Goal: Task Accomplishment & Management: Manage account settings

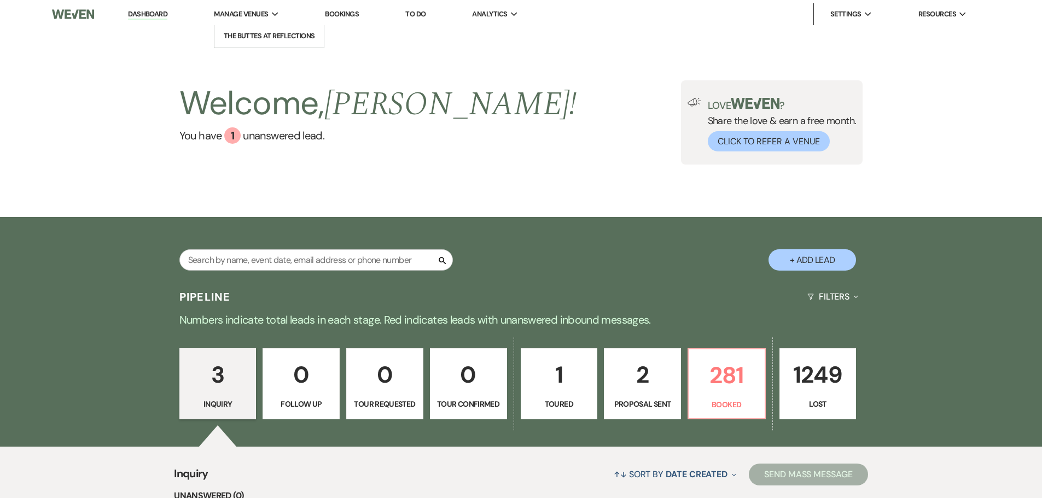
click at [256, 15] on span "Manage Venues" at bounding box center [241, 14] width 54 height 11
click at [261, 30] on link "The Buttes at Reflections" at bounding box center [268, 36] width 109 height 22
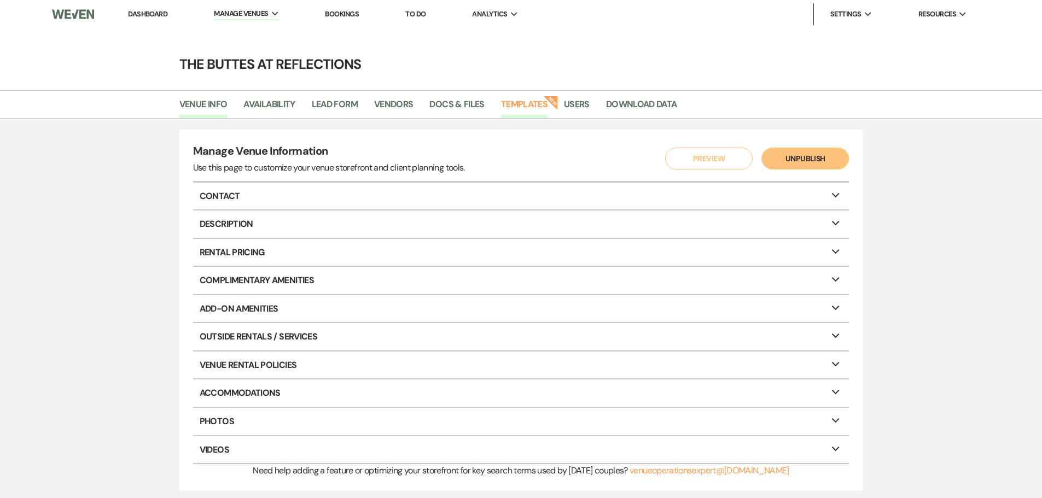
click at [537, 104] on link "Templates" at bounding box center [524, 107] width 46 height 21
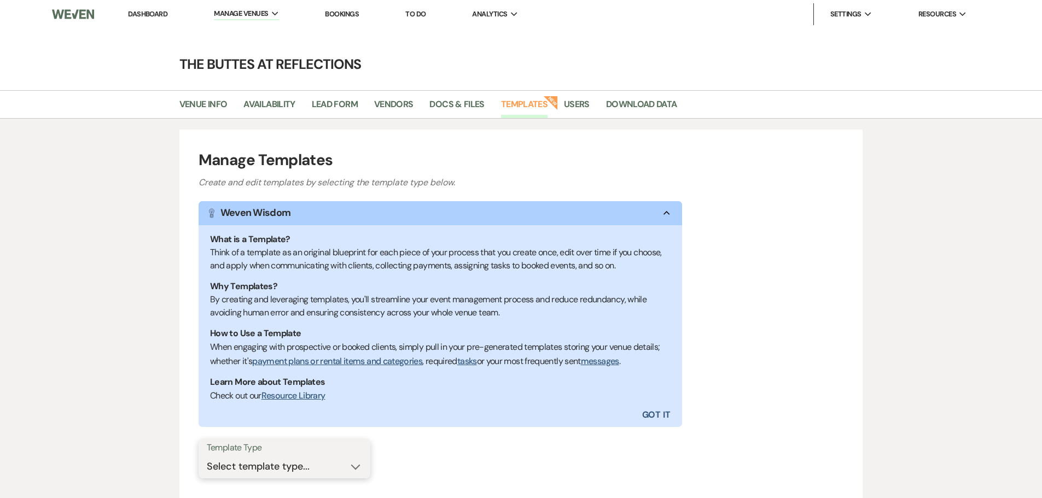
click at [354, 468] on select "Select template type... Task List Message Templates Payment Plan Inventory Item…" at bounding box center [284, 466] width 155 height 21
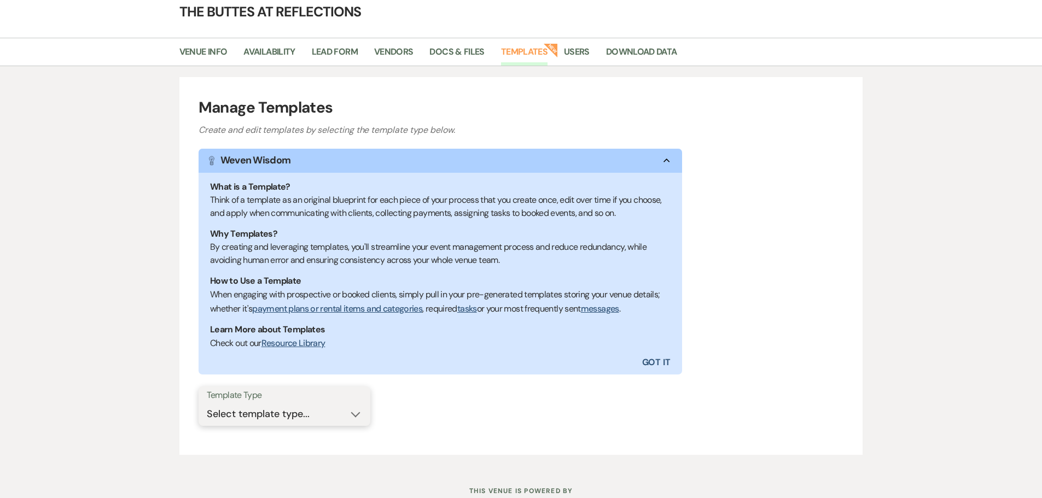
scroll to position [55, 0]
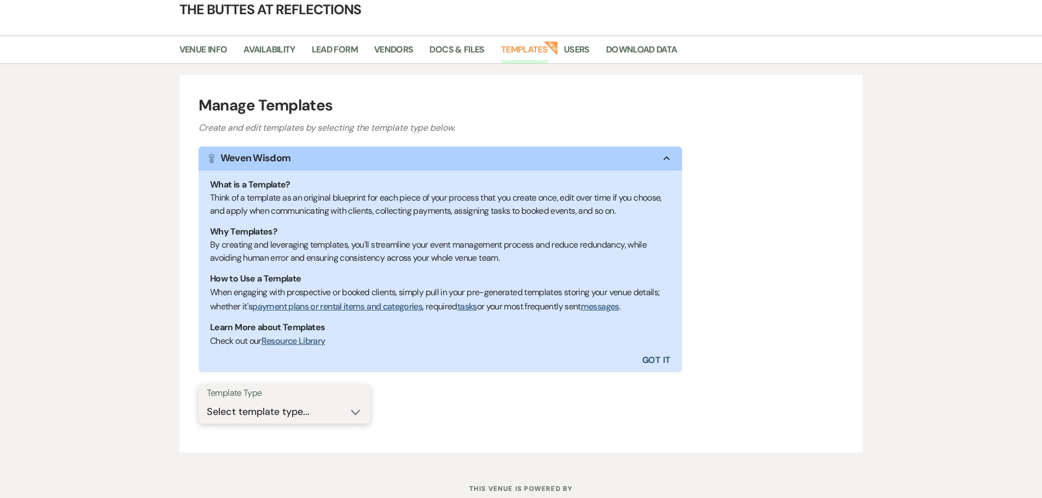
click at [357, 411] on select "Select template type... Task List Message Templates Payment Plan Inventory Item…" at bounding box center [284, 412] width 155 height 21
click at [207, 402] on select "Select template type... Task List Message Templates Payment Plan Inventory Item…" at bounding box center [284, 412] width 155 height 21
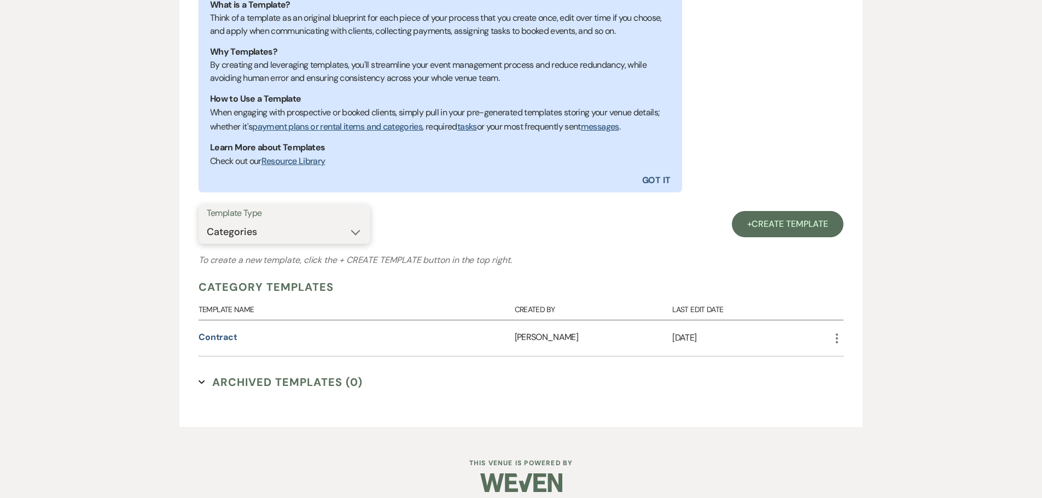
scroll to position [245, 0]
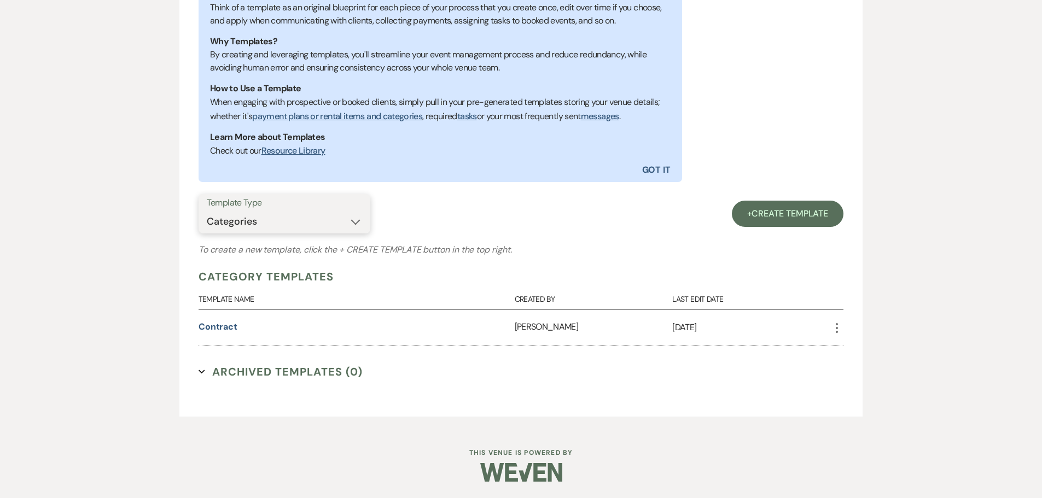
click at [353, 223] on select "Select template type... Task List Message Templates Payment Plan Inventory Item…" at bounding box center [284, 221] width 155 height 21
select select "Message Templates"
click at [207, 232] on select "Select template type... Task List Message Templates Payment Plan Inventory Item…" at bounding box center [284, 221] width 155 height 21
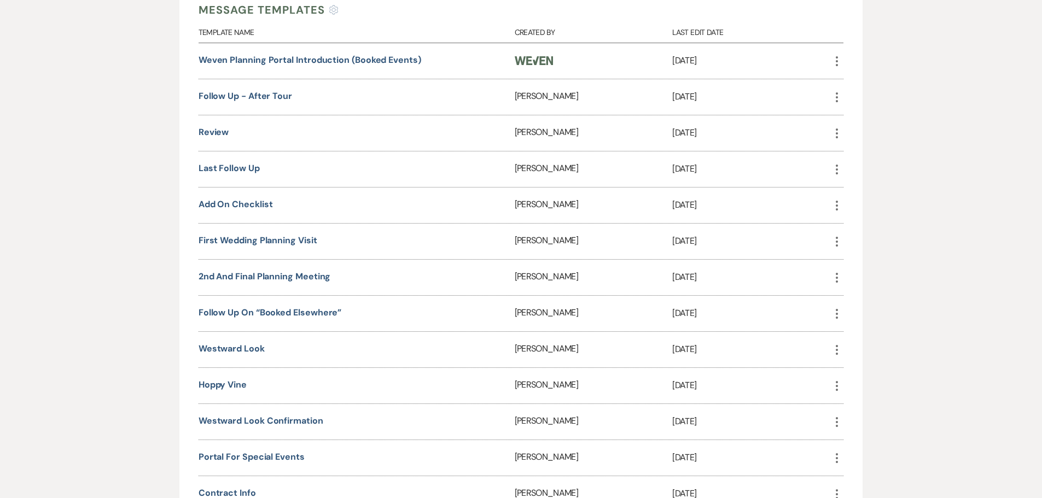
scroll to position [487, 0]
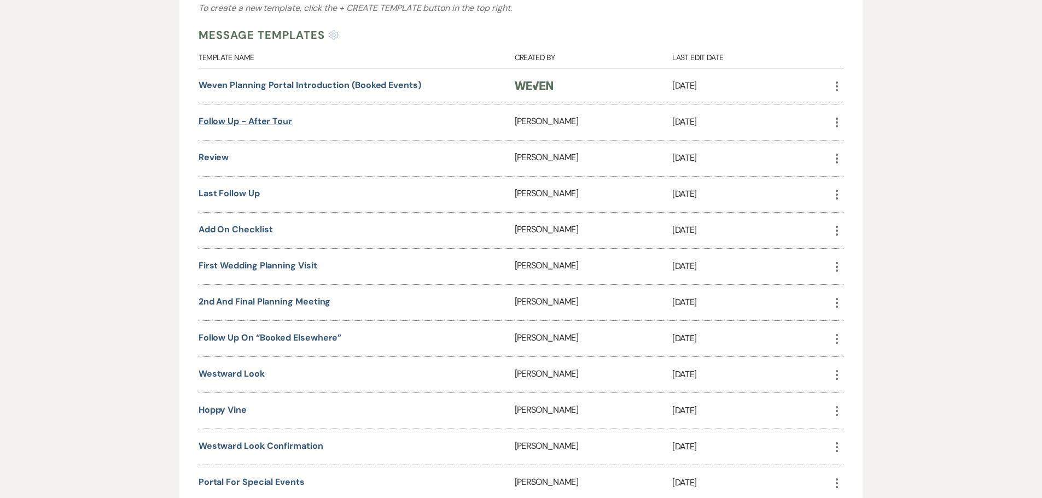
click at [246, 119] on link "Follow up - After Tour" at bounding box center [246, 120] width 94 height 11
click at [213, 155] on link "Review" at bounding box center [214, 157] width 31 height 11
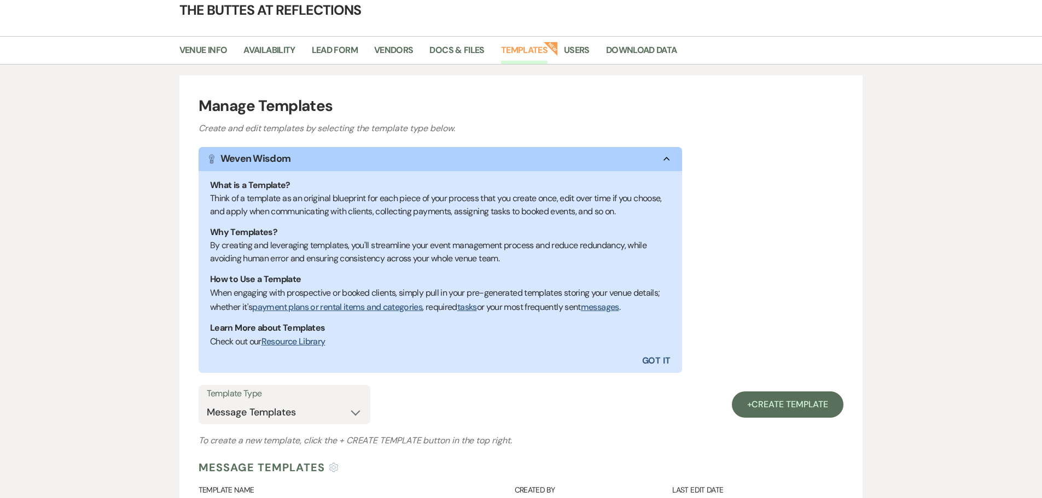
scroll to position [0, 0]
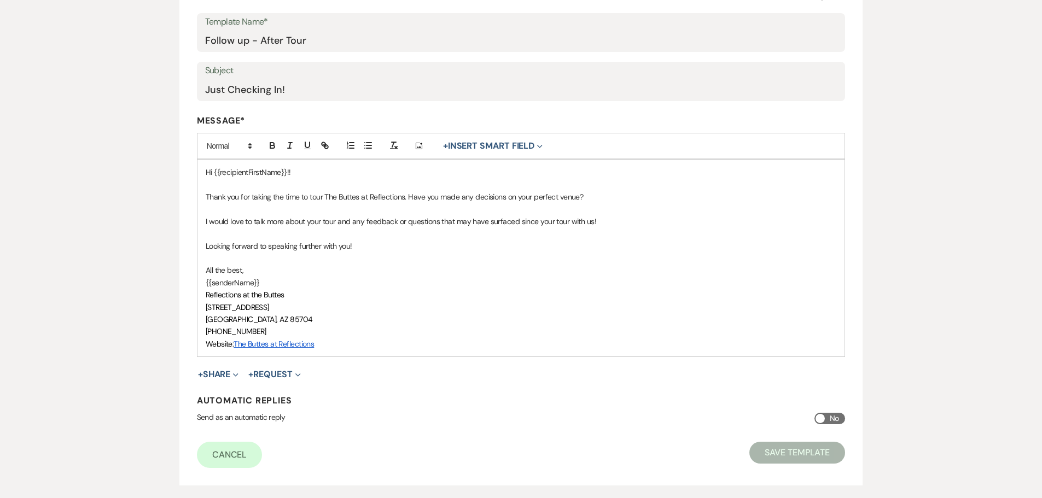
scroll to position [219, 0]
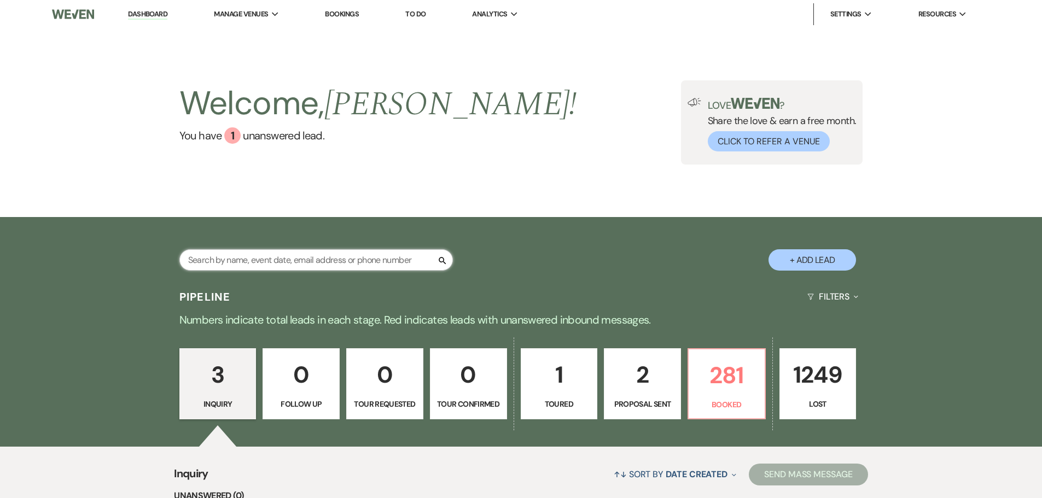
click at [368, 261] on input "text" at bounding box center [316, 259] width 274 height 21
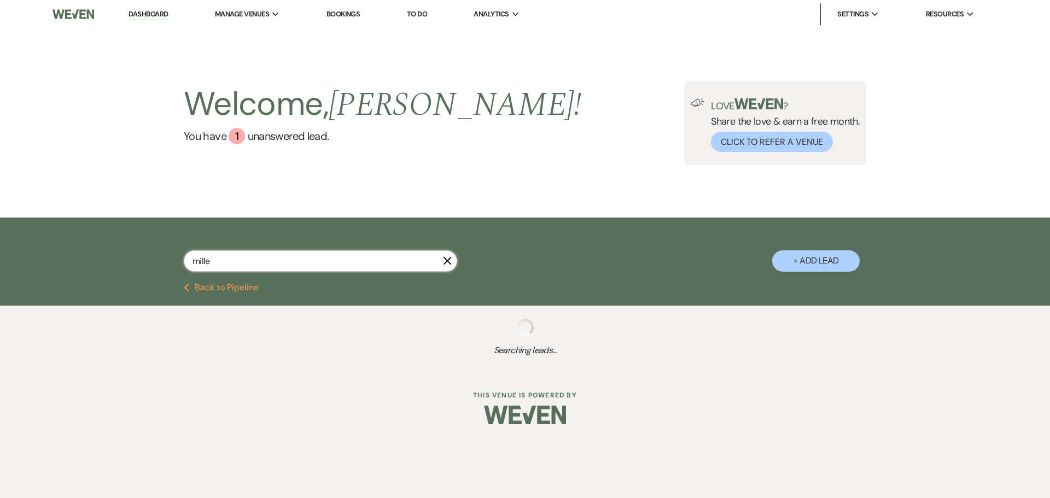
type input "[PERSON_NAME]"
select select "8"
select select "5"
select select "8"
select select "5"
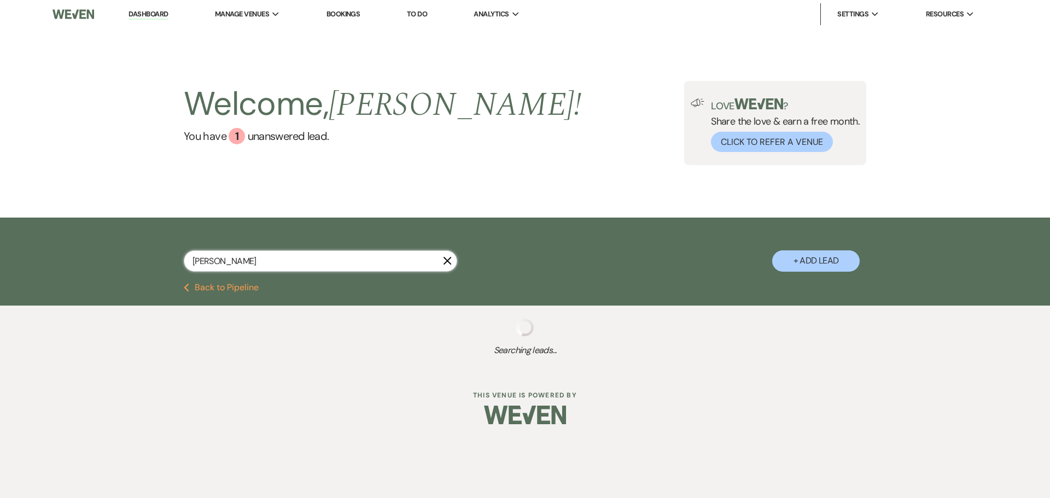
select select "8"
select select "3"
select select "8"
select select "6"
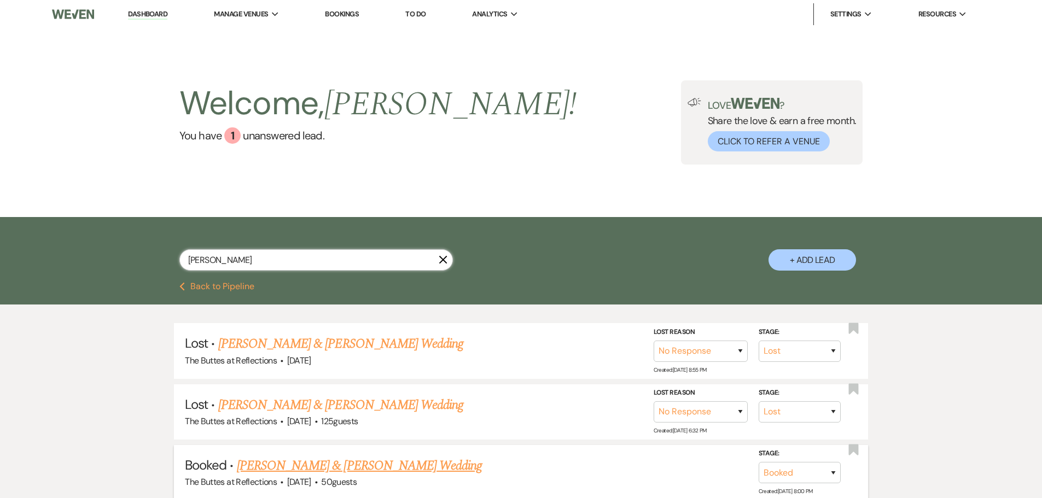
type input "[PERSON_NAME]"
click at [351, 462] on link "[PERSON_NAME] & [PERSON_NAME] Wedding" at bounding box center [359, 466] width 245 height 20
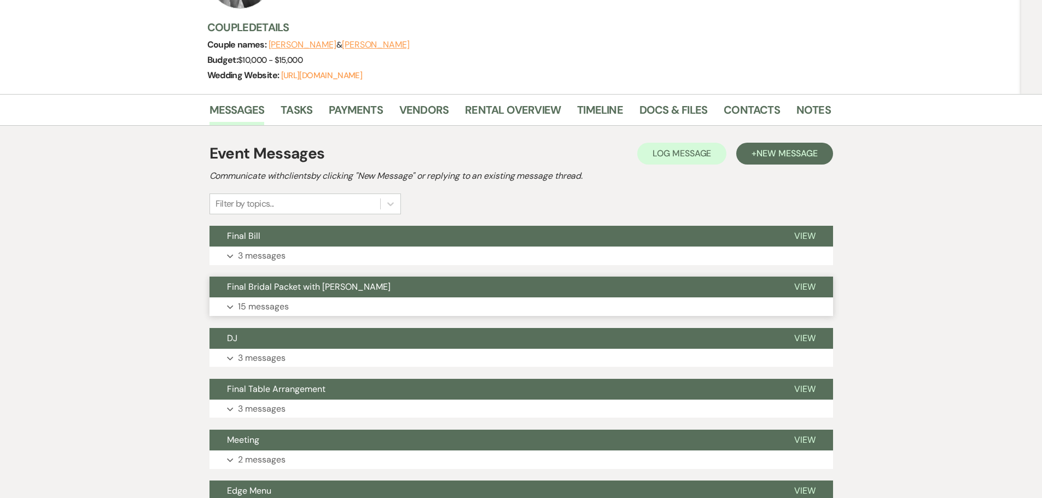
scroll to position [164, 0]
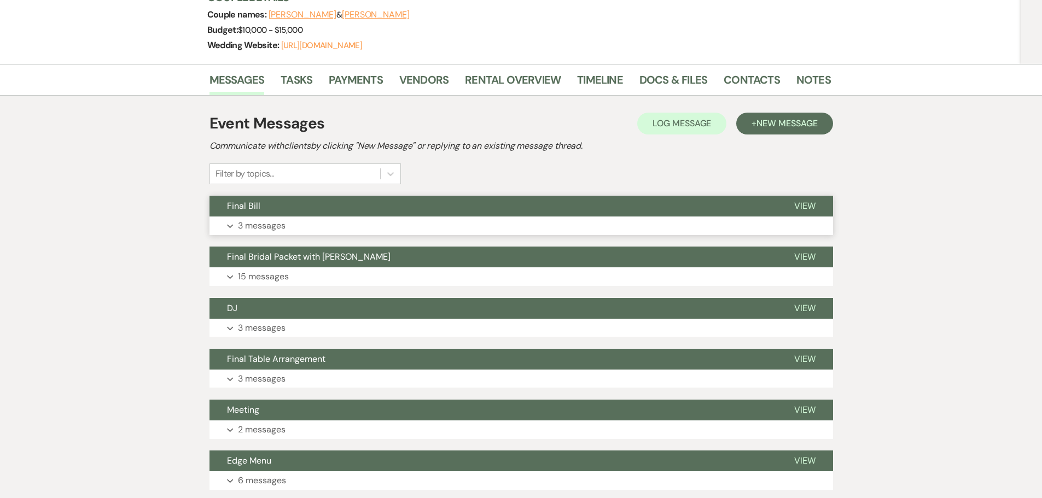
click at [260, 226] on p "3 messages" at bounding box center [262, 226] width 48 height 14
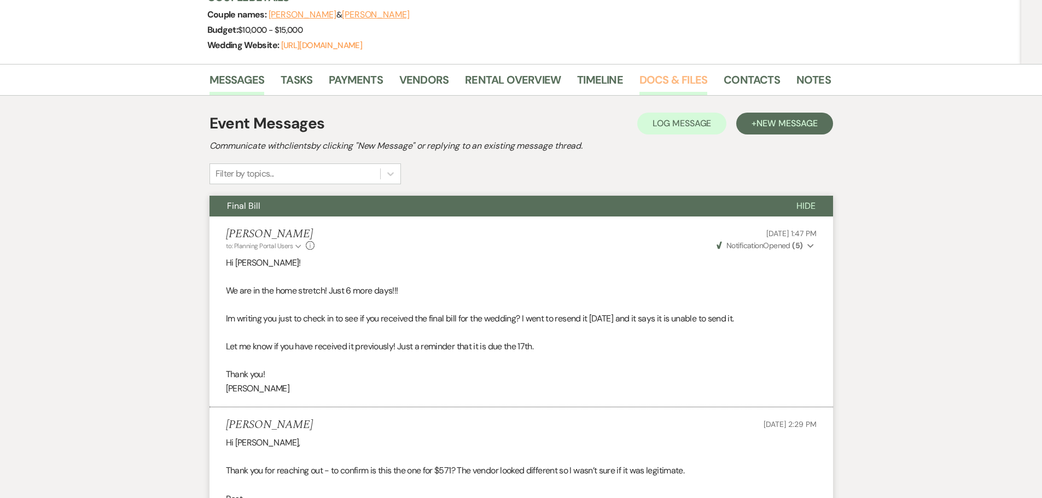
click at [668, 80] on link "Docs & Files" at bounding box center [673, 83] width 68 height 24
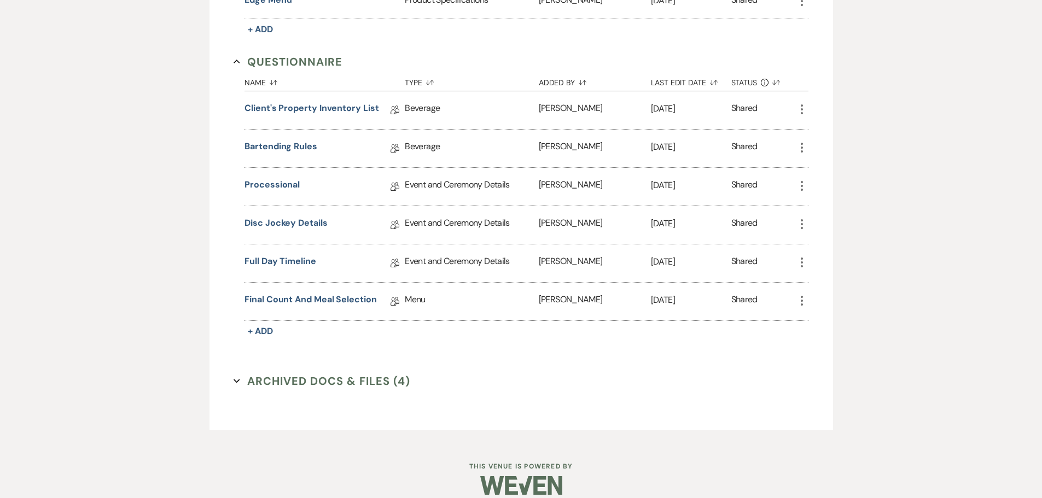
scroll to position [1131, 0]
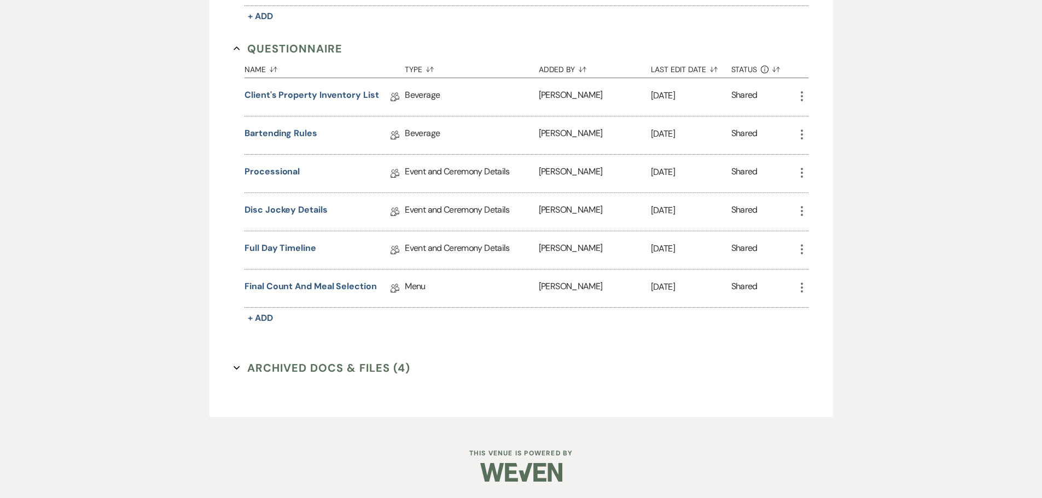
click at [369, 371] on button "Archived Docs & Files (4) Expand" at bounding box center [322, 368] width 177 height 16
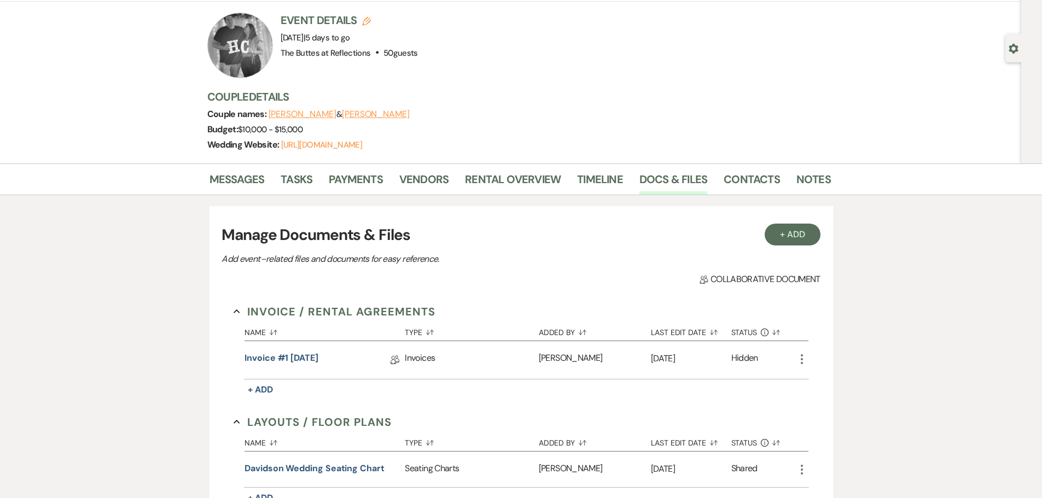
scroll to position [0, 0]
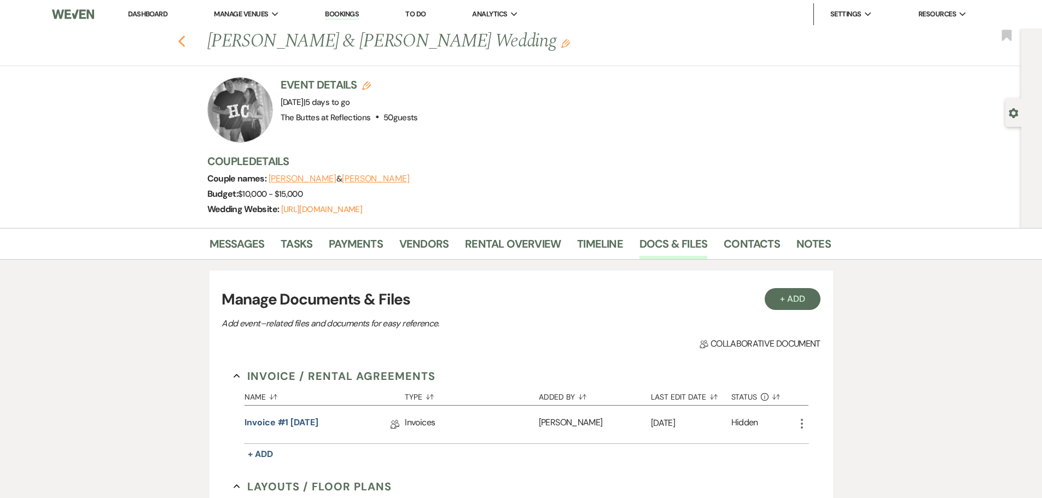
click at [185, 40] on use "button" at bounding box center [181, 42] width 7 height 12
select select "8"
select select "5"
select select "8"
select select "5"
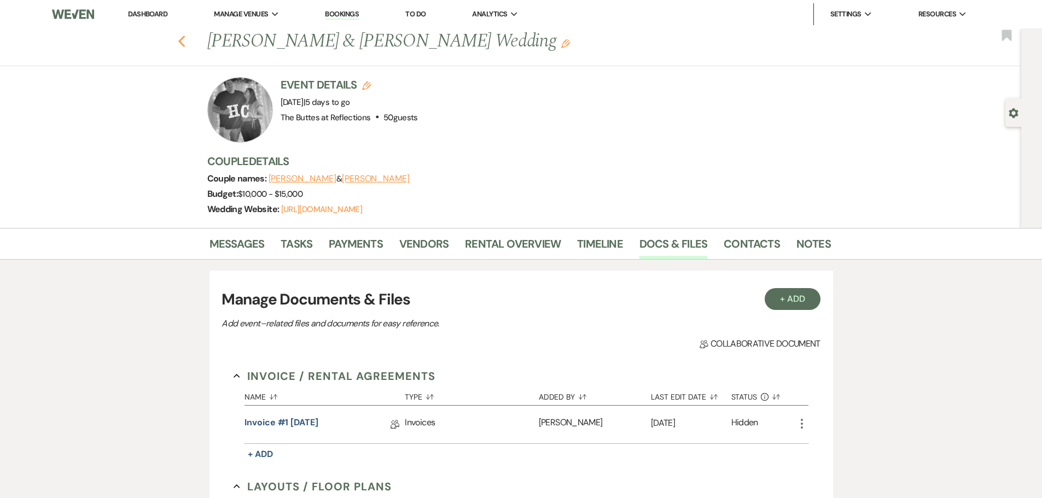
select select "8"
select select "3"
select select "8"
select select "6"
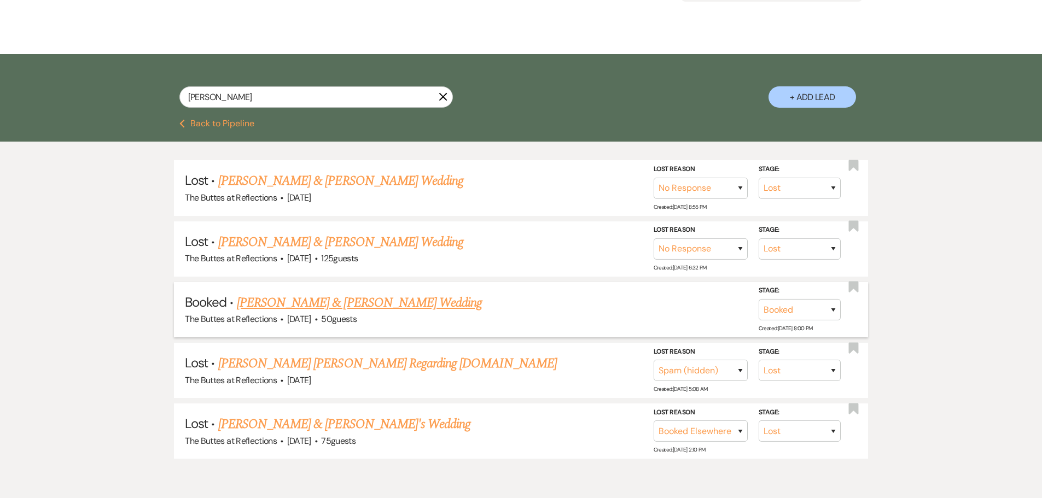
scroll to position [164, 0]
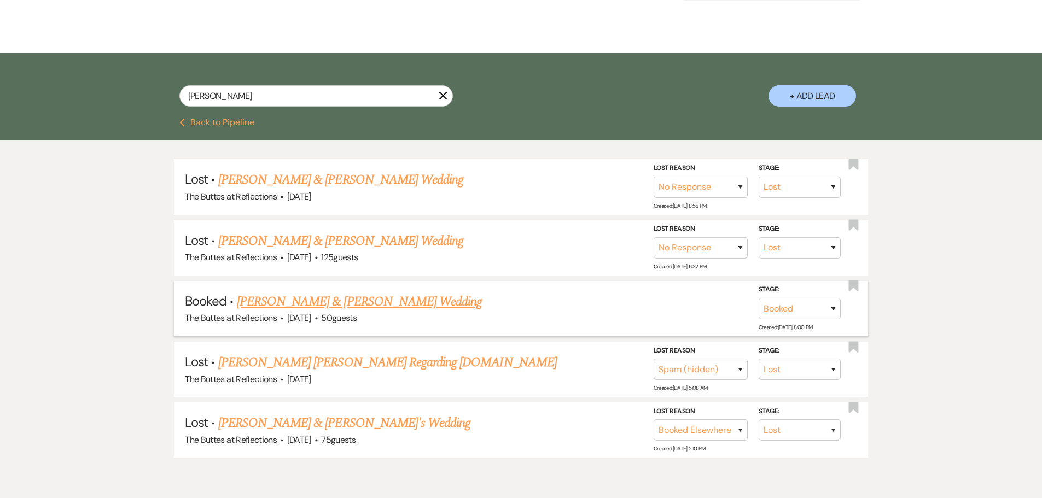
click at [422, 305] on link "[PERSON_NAME] & [PERSON_NAME] Wedding" at bounding box center [359, 302] width 245 height 20
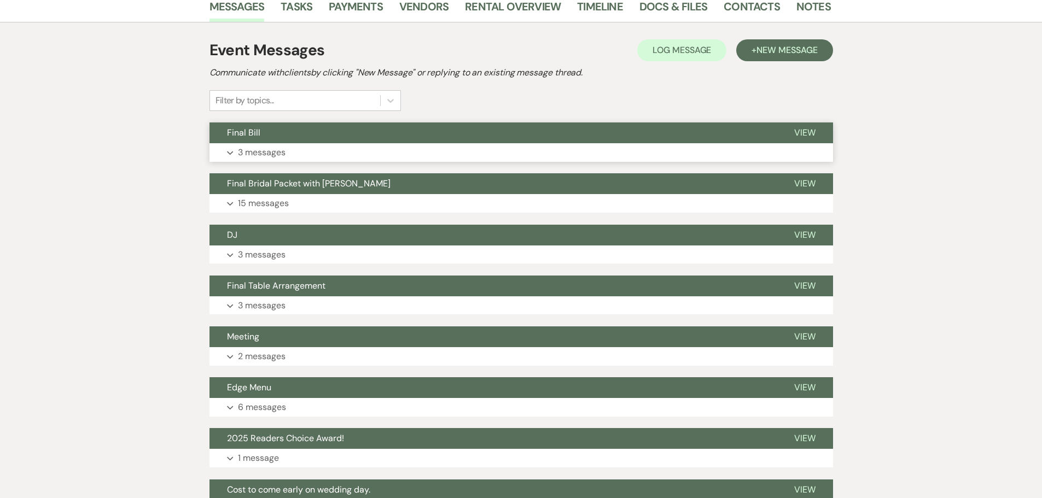
scroll to position [164, 0]
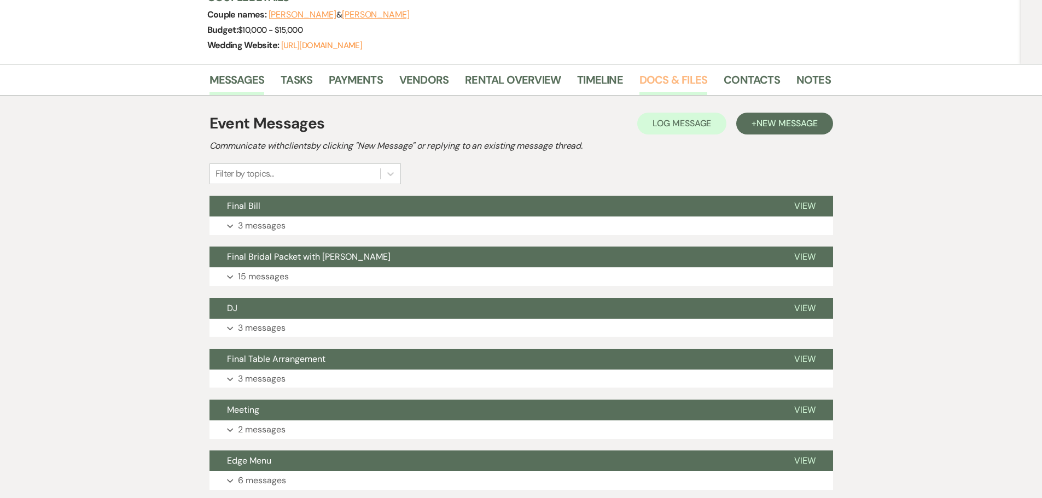
click at [659, 77] on link "Docs & Files" at bounding box center [673, 83] width 68 height 24
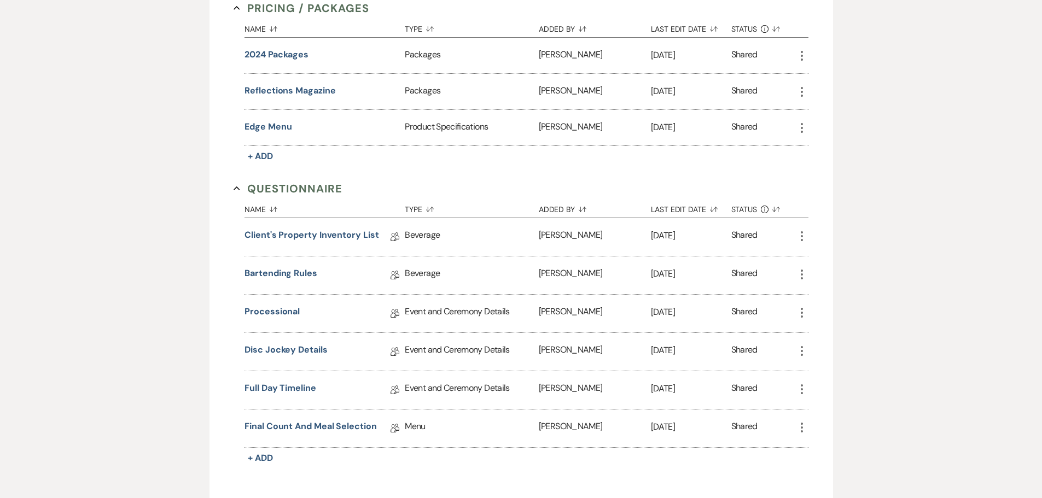
scroll to position [1131, 0]
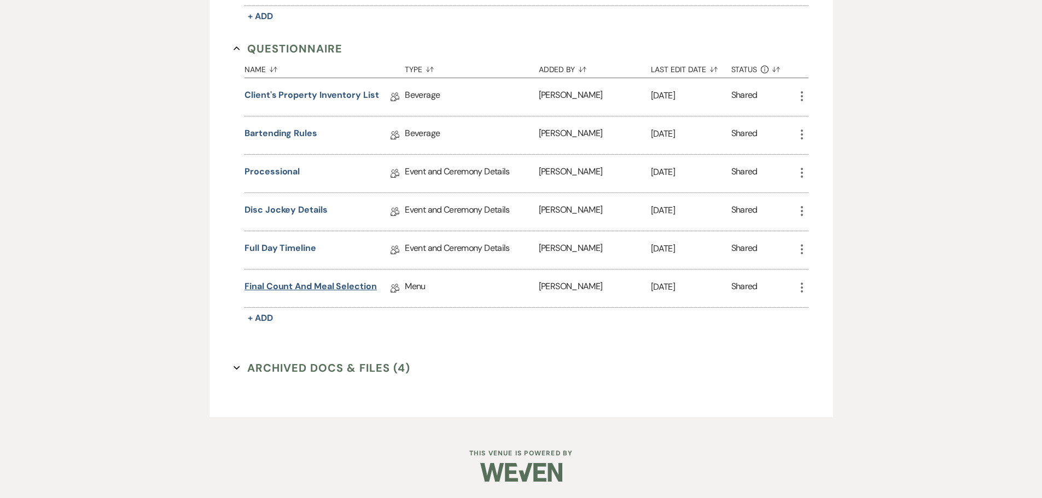
click at [289, 285] on link "Final Count and Meal Selection" at bounding box center [311, 288] width 132 height 17
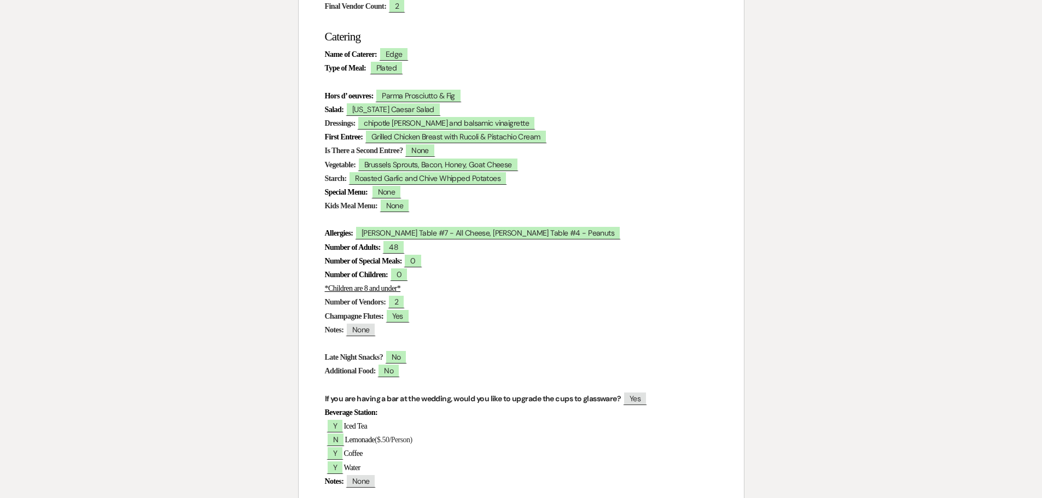
scroll to position [383, 0]
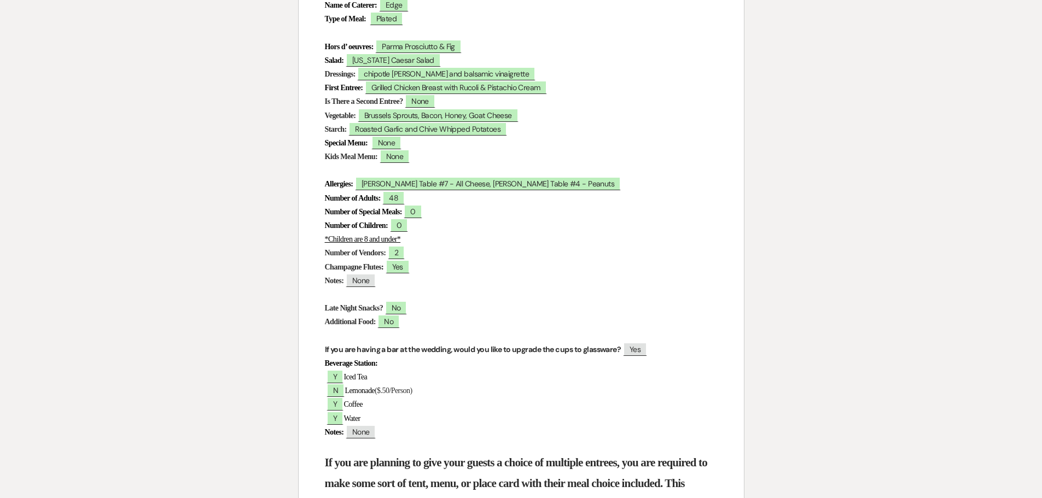
click at [635, 100] on p "Is There a Second Entree? ﻿ None ﻿" at bounding box center [521, 102] width 393 height 14
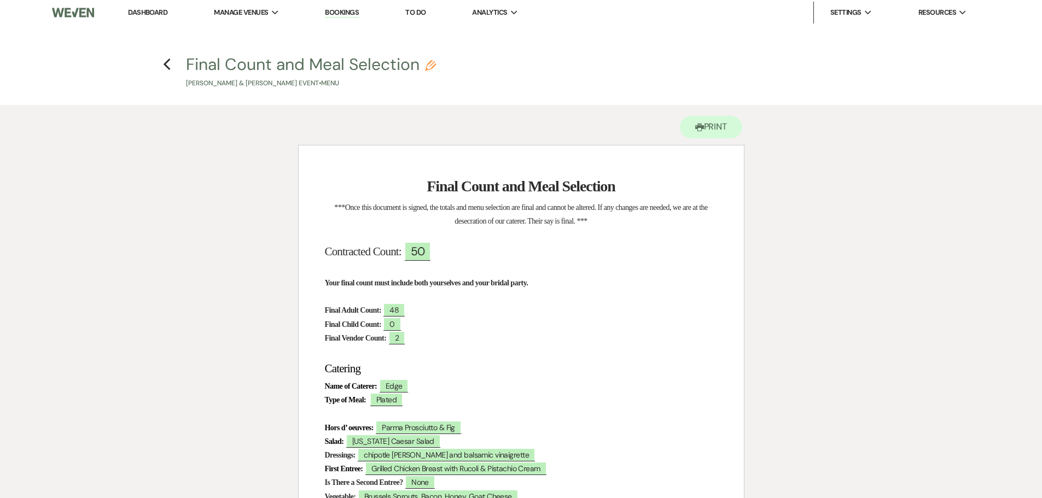
scroll to position [0, 0]
click at [166, 66] on icon "Previous" at bounding box center [167, 66] width 8 height 13
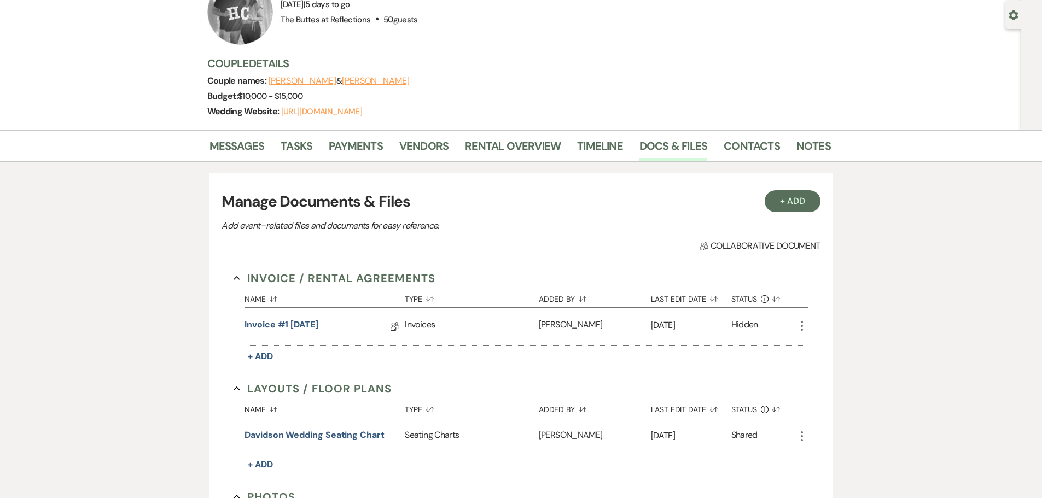
scroll to position [91, 0]
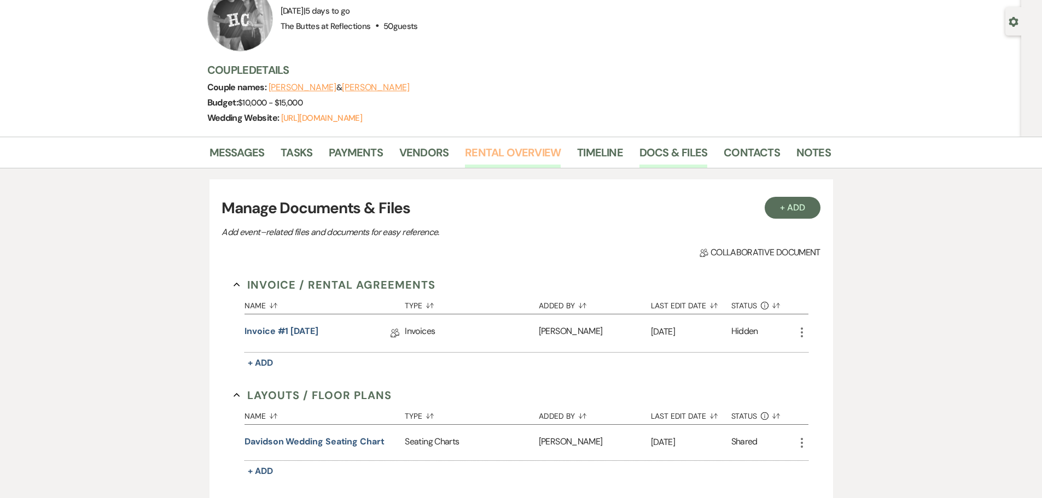
click at [503, 155] on link "Rental Overview" at bounding box center [513, 156] width 96 height 24
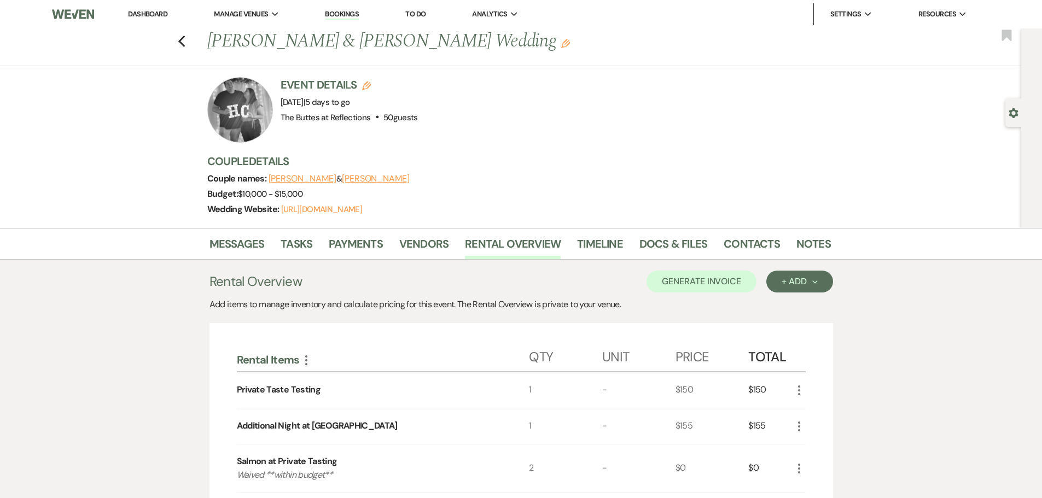
click at [154, 15] on link "Dashboard" at bounding box center [147, 13] width 39 height 9
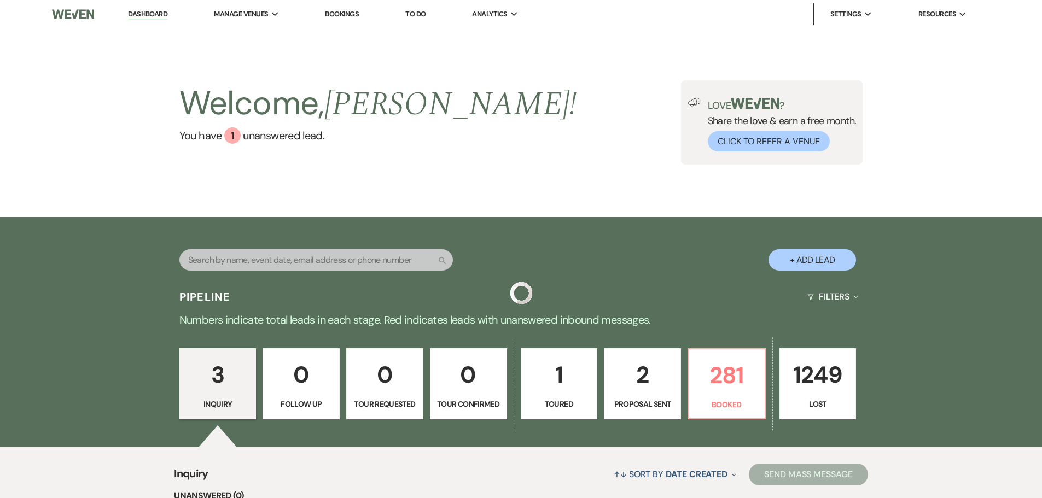
click at [341, 15] on link "Bookings" at bounding box center [342, 13] width 34 height 9
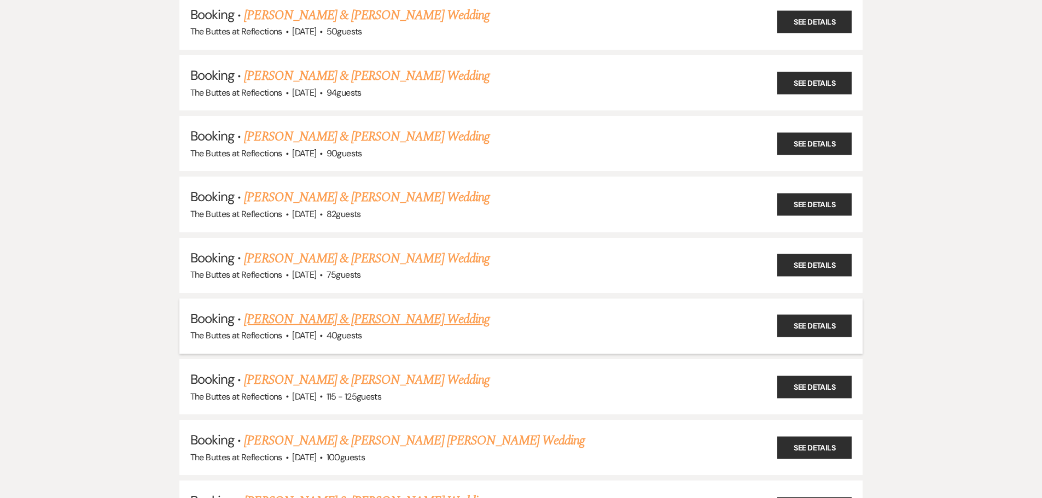
scroll to position [219, 0]
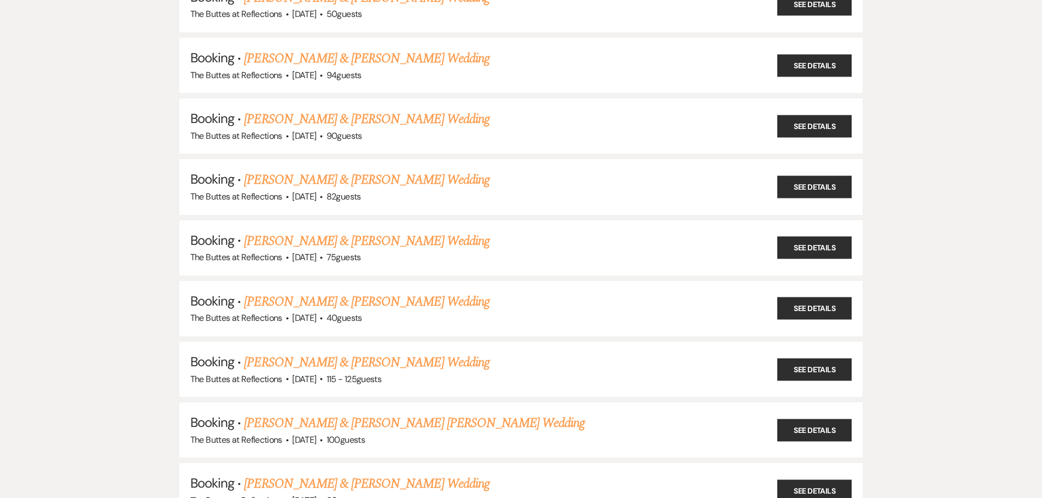
click at [359, 240] on link "[PERSON_NAME] & [PERSON_NAME] Wedding" at bounding box center [366, 241] width 245 height 20
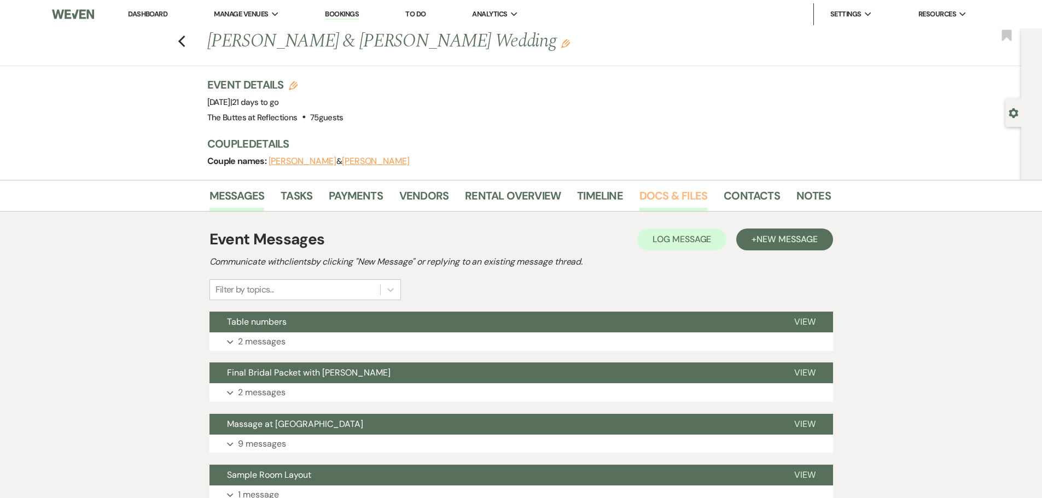
click at [679, 197] on link "Docs & Files" at bounding box center [673, 199] width 68 height 24
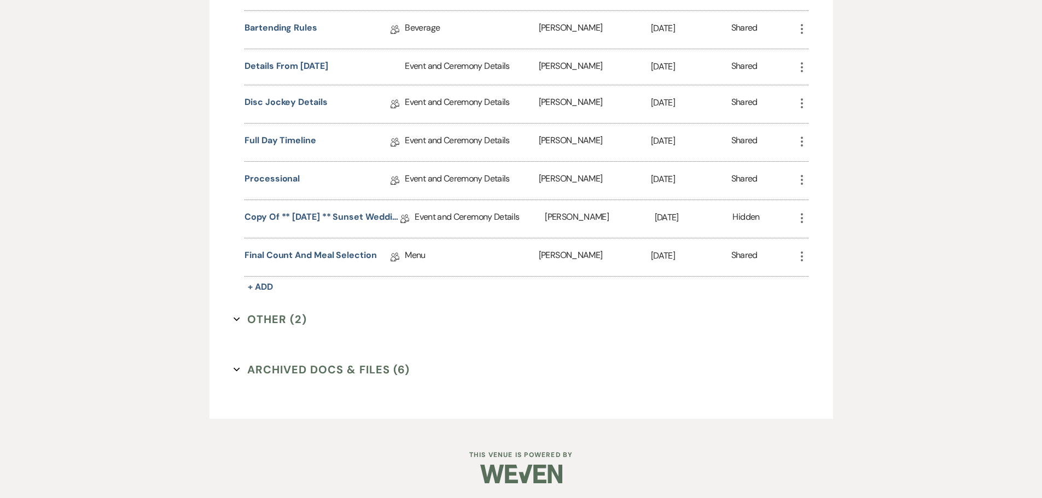
scroll to position [964, 0]
click at [309, 138] on link "Full Day Timeline" at bounding box center [281, 140] width 72 height 17
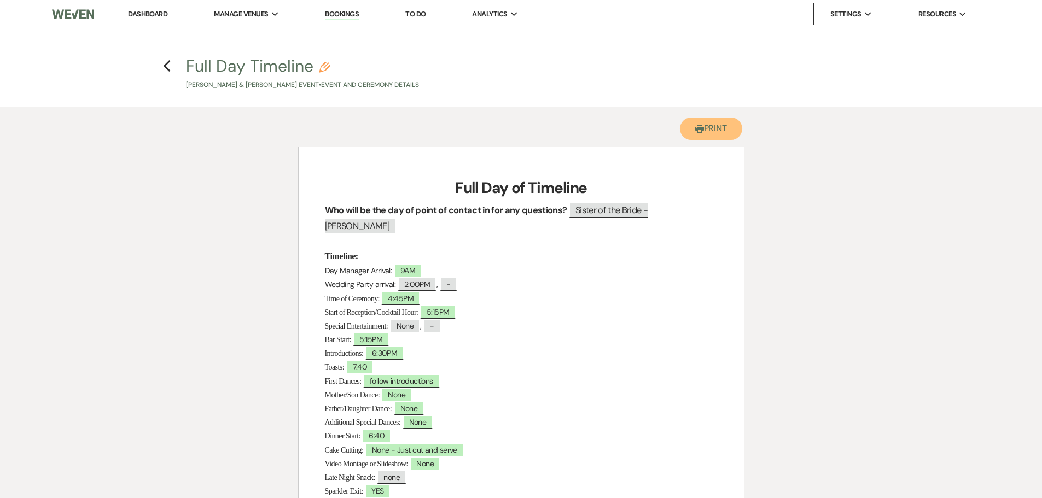
click at [716, 136] on button "Printer Print" at bounding box center [711, 129] width 63 height 22
click at [167, 62] on icon "Previous" at bounding box center [167, 66] width 8 height 13
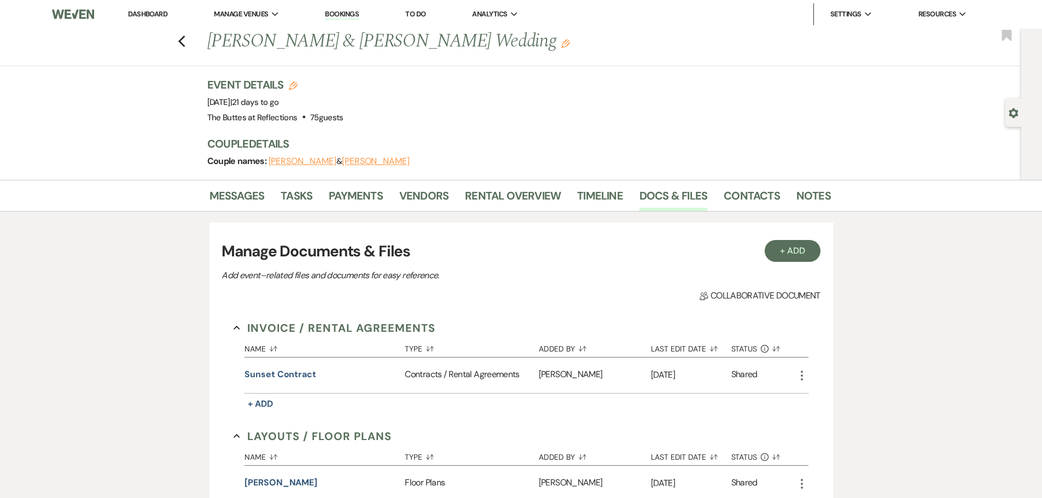
scroll to position [964, 0]
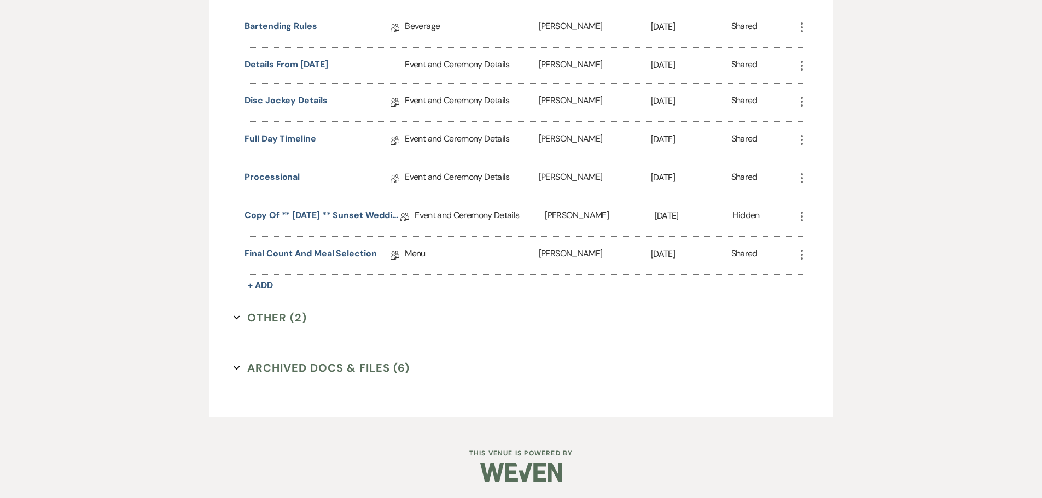
click at [336, 253] on link "Final Count and Meal Selection" at bounding box center [311, 255] width 132 height 17
